Goal: Task Accomplishment & Management: Manage account settings

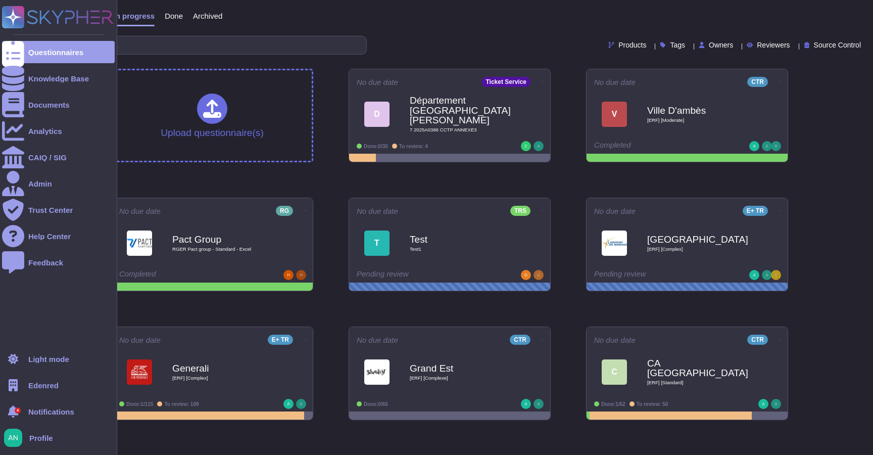
click at [42, 386] on span "Edenred" at bounding box center [43, 386] width 30 height 8
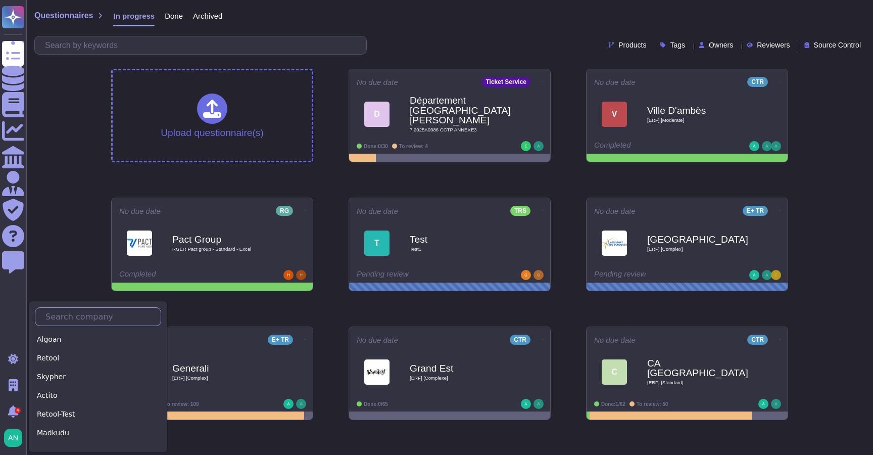
click at [83, 317] on input "text" at bounding box center [100, 317] width 120 height 18
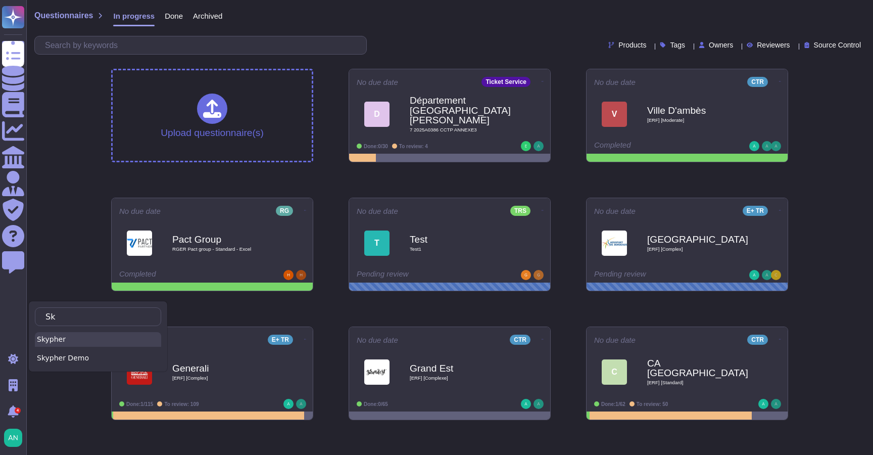
type input "Sk"
click at [86, 342] on div "Skypher" at bounding box center [98, 339] width 126 height 15
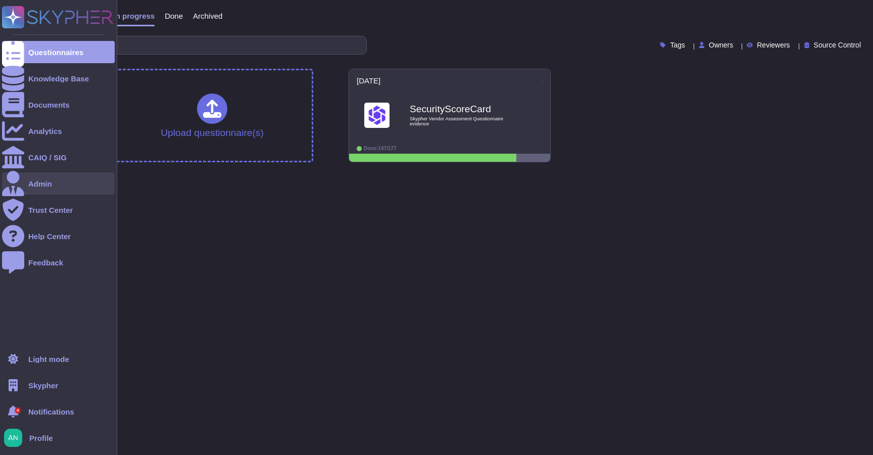
click at [63, 182] on div "Admin" at bounding box center [58, 183] width 113 height 22
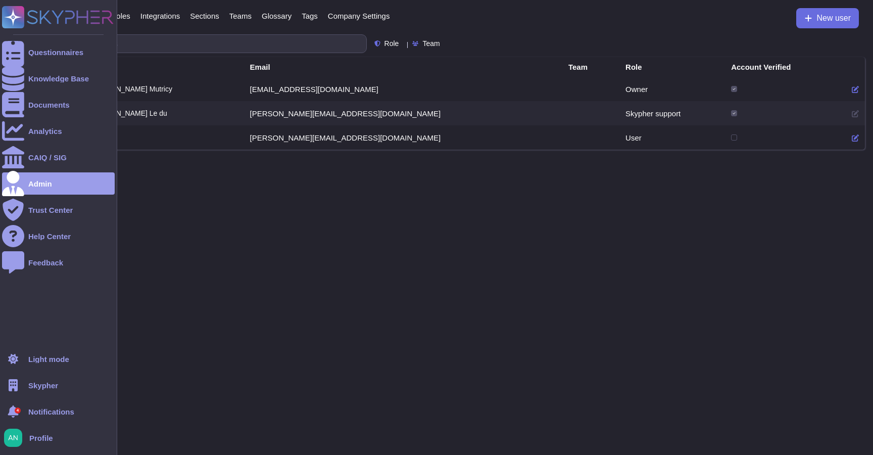
click at [38, 377] on div "Skypher" at bounding box center [58, 385] width 113 height 22
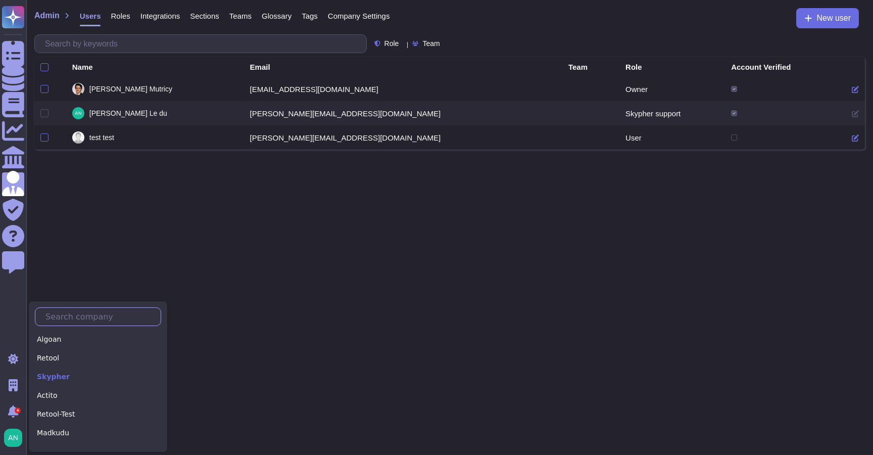
click at [95, 318] on input "text" at bounding box center [100, 317] width 120 height 18
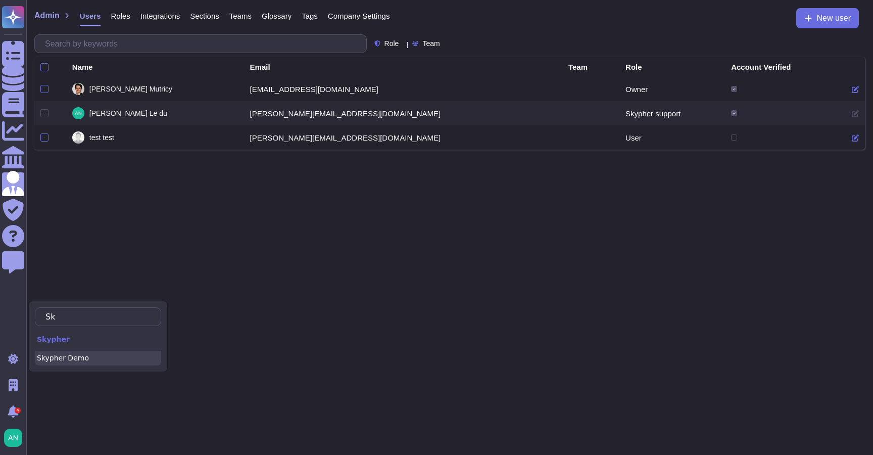
type input "Sk"
click at [106, 363] on div "Skypher Demo" at bounding box center [98, 358] width 126 height 15
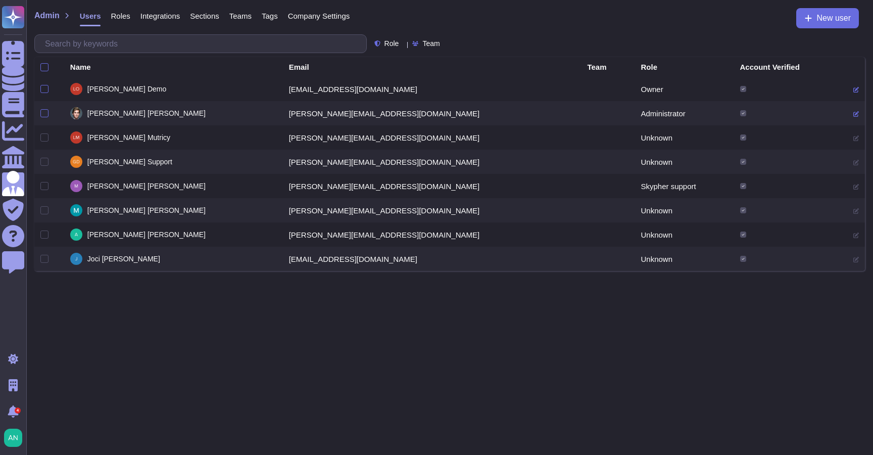
click at [853, 259] on icon at bounding box center [856, 260] width 6 height 6
drag, startPoint x: 341, startPoint y: 260, endPoint x: 413, endPoint y: 260, distance: 72.3
click at [413, 260] on td "[EMAIL_ADDRESS][DOMAIN_NAME]" at bounding box center [432, 259] width 299 height 24
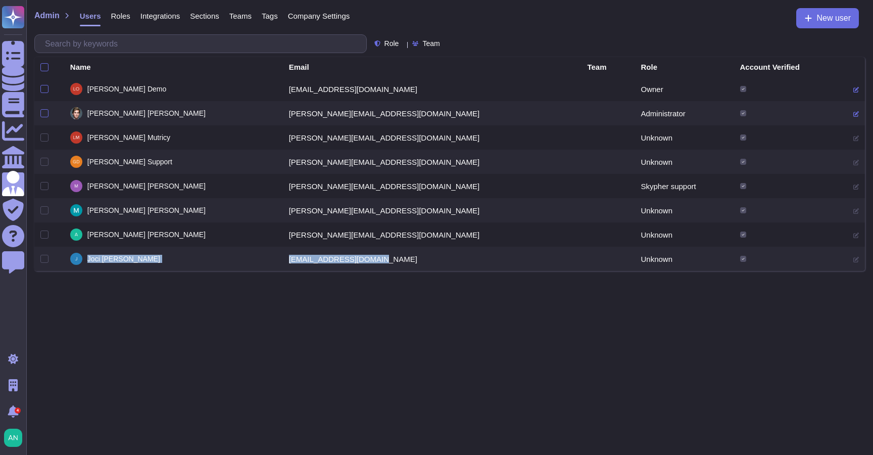
drag, startPoint x: 413, startPoint y: 260, endPoint x: 274, endPoint y: 253, distance: 139.6
click at [283, 253] on td "[EMAIL_ADDRESS][DOMAIN_NAME]" at bounding box center [432, 259] width 299 height 24
click at [847, 263] on td at bounding box center [856, 259] width 18 height 24
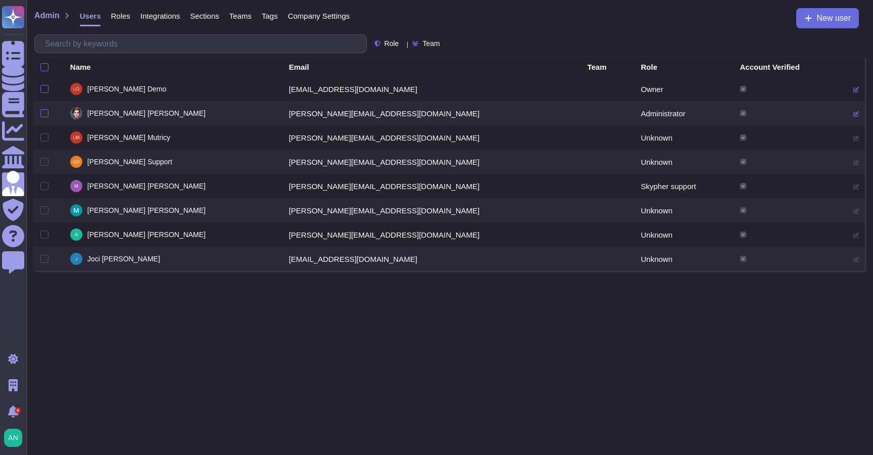
click at [847, 263] on td at bounding box center [856, 259] width 18 height 24
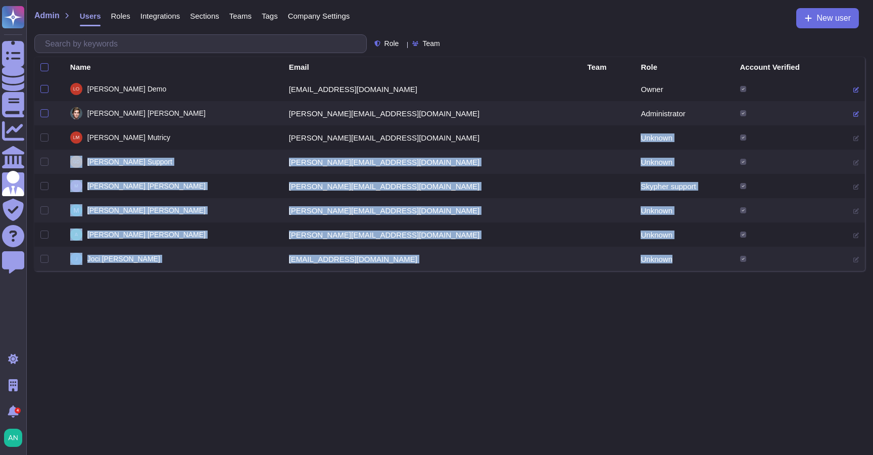
drag, startPoint x: 580, startPoint y: 138, endPoint x: 626, endPoint y: 259, distance: 129.9
click at [626, 260] on tbody "[PERSON_NAME] [PERSON_NAME][EMAIL_ADDRESS][DOMAIN_NAME] Owner [PERSON_NAME] [PE…" at bounding box center [449, 174] width 831 height 194
click at [635, 259] on td "Unknown" at bounding box center [684, 259] width 99 height 24
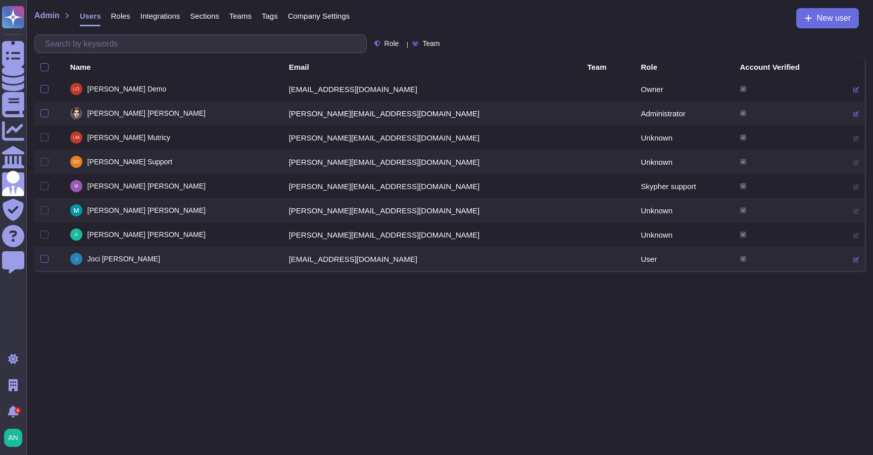
click at [853, 258] on icon at bounding box center [856, 260] width 6 height 6
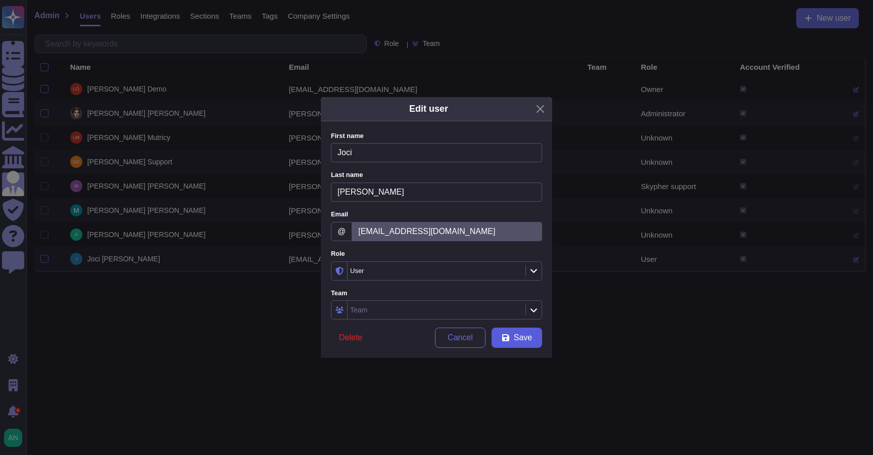
click at [519, 340] on span "Save" at bounding box center [523, 338] width 18 height 8
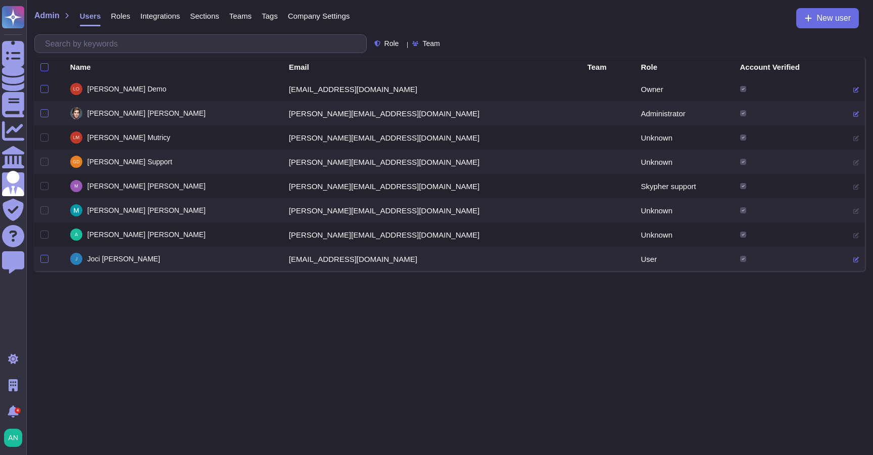
click at [853, 260] on icon at bounding box center [856, 260] width 6 height 6
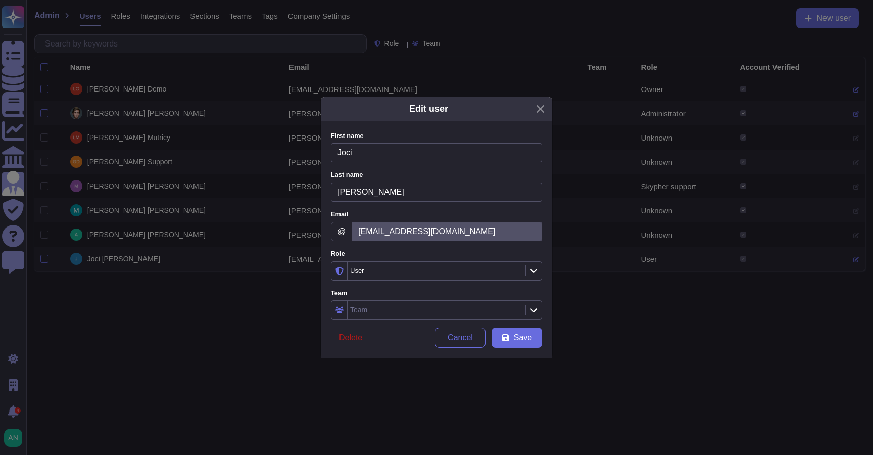
click at [343, 334] on span "Delete" at bounding box center [350, 338] width 23 height 8
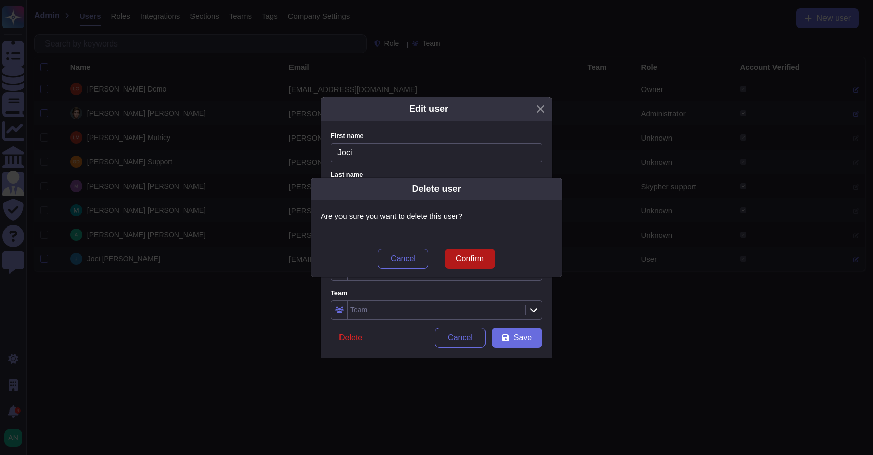
click at [475, 255] on span "Confirm" at bounding box center [470, 259] width 28 height 8
